Goal: Task Accomplishment & Management: Use online tool/utility

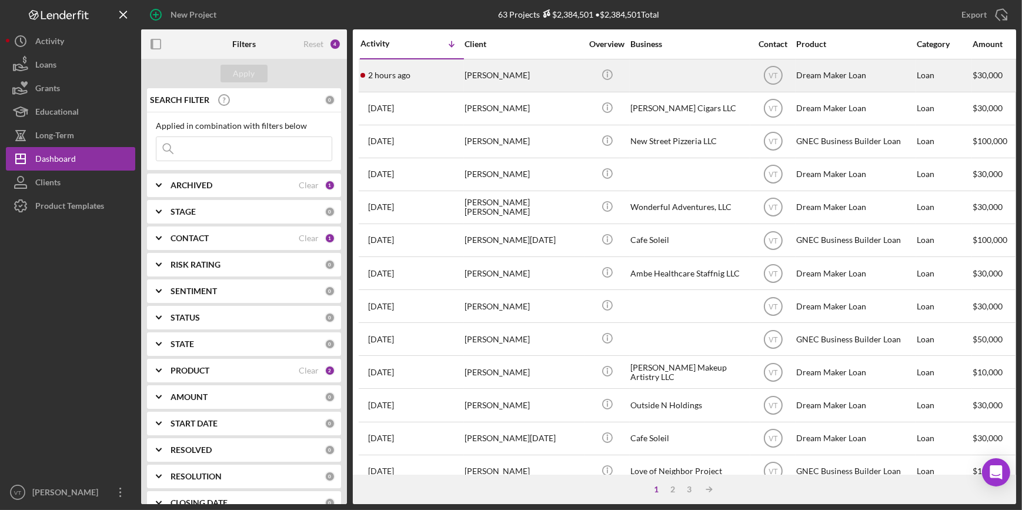
click at [457, 70] on div "2 hours ago [PERSON_NAME]" at bounding box center [412, 75] width 103 height 31
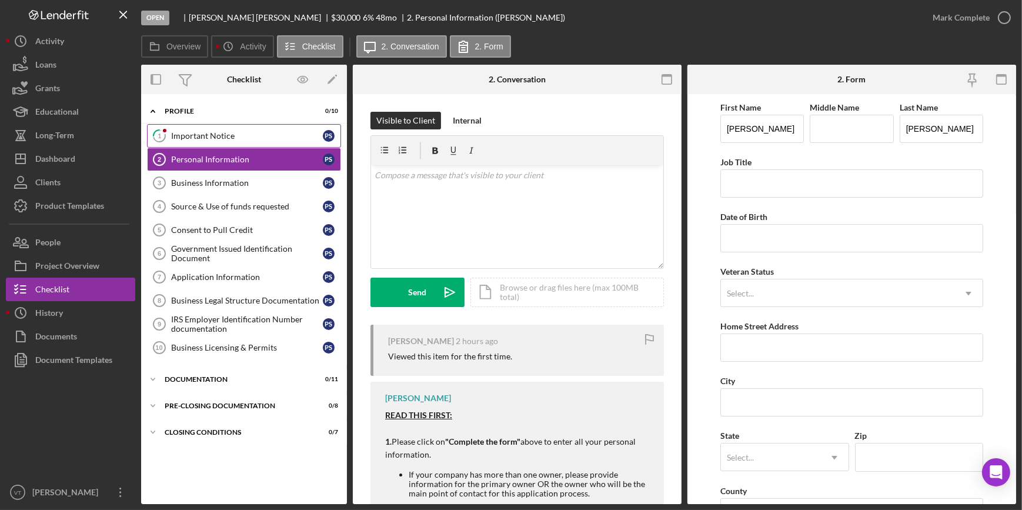
click at [258, 126] on link "1 Important Notice P S" at bounding box center [244, 136] width 194 height 24
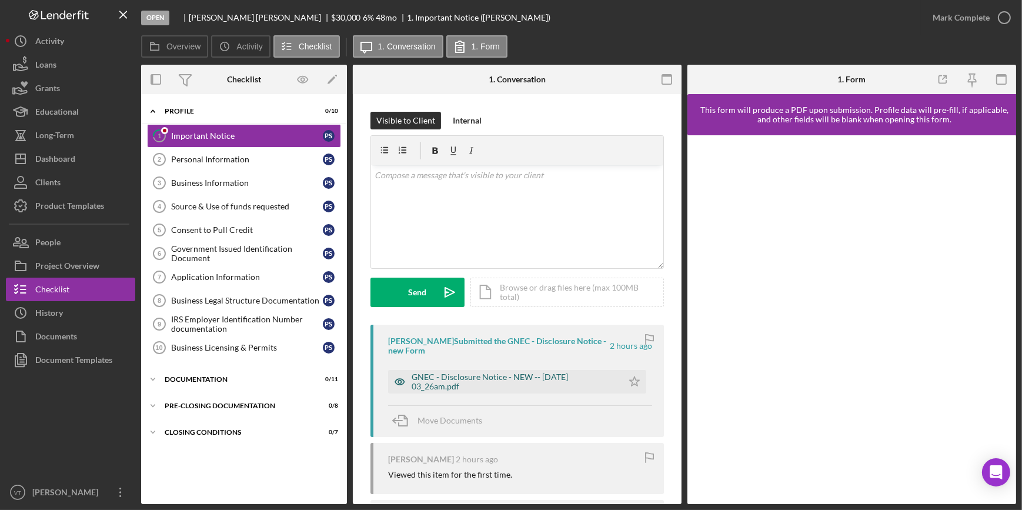
click at [476, 383] on div "GNEC - Disclosure Notice - NEW -- [DATE] 03_26am.pdf" at bounding box center [514, 381] width 205 height 19
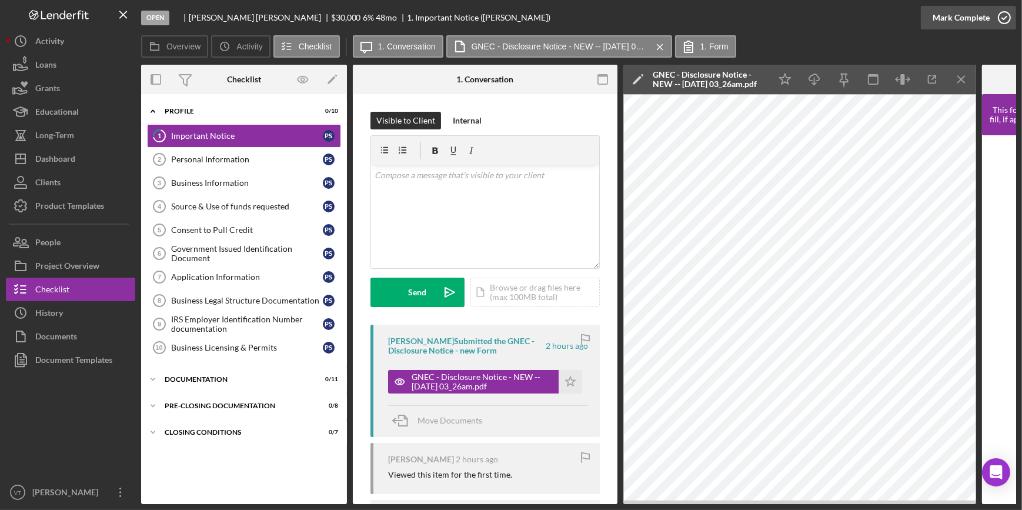
click at [945, 17] on div "Mark Complete" at bounding box center [961, 18] width 57 height 24
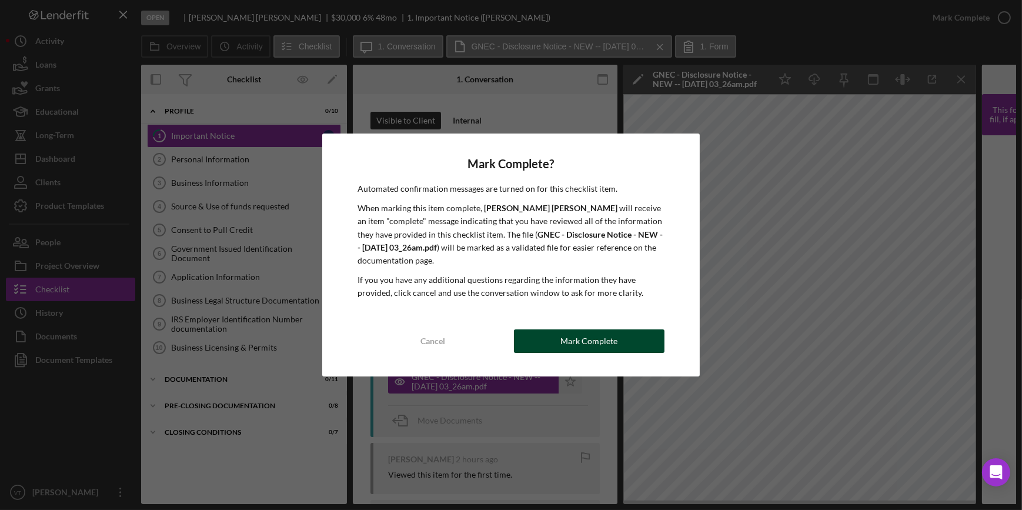
click at [566, 342] on div "Mark Complete" at bounding box center [588, 341] width 57 height 24
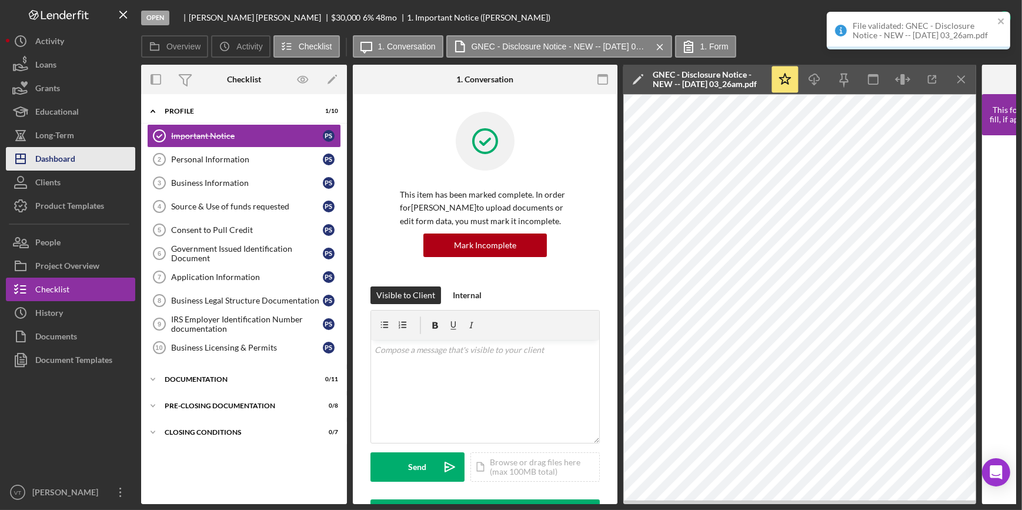
click at [79, 150] on button "Icon/Dashboard Dashboard" at bounding box center [70, 159] width 129 height 24
